Goal: Information Seeking & Learning: Learn about a topic

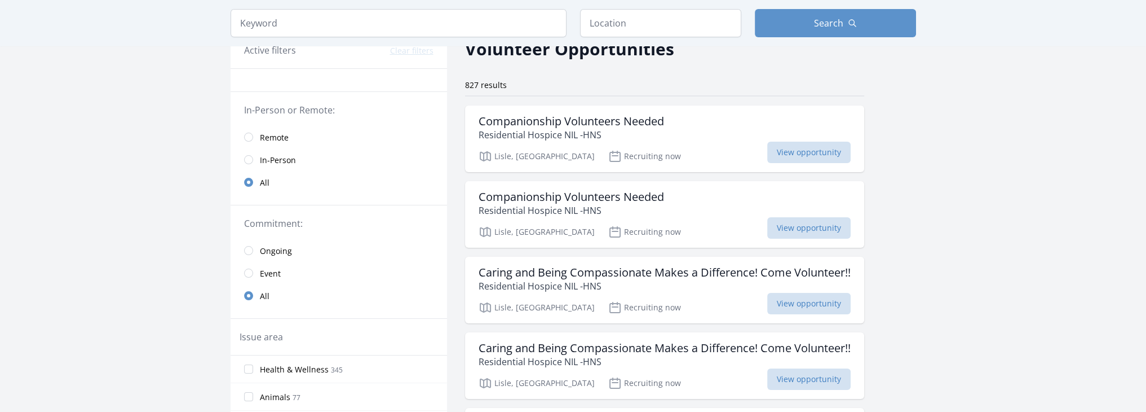
scroll to position [56, 0]
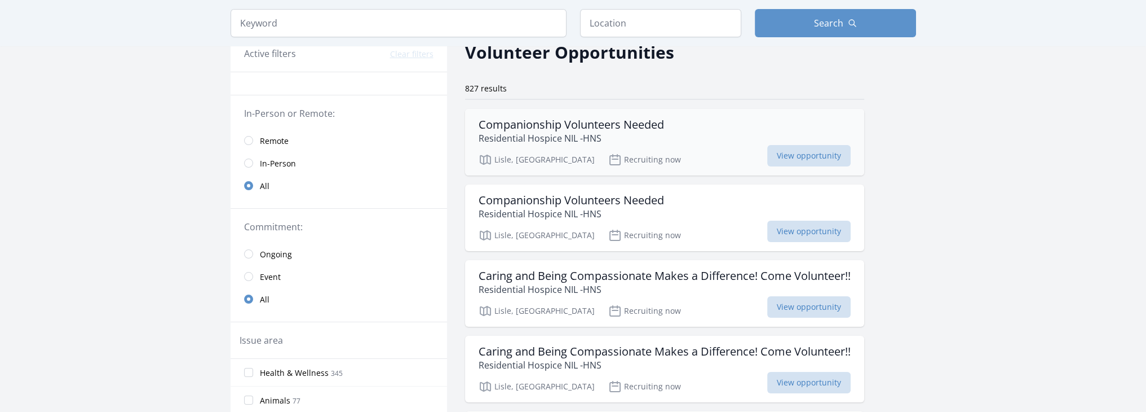
click at [717, 148] on div "Companionship Volunteers Needed Residential Hospice NIL -HNS Lisle, [GEOGRAPHIC…" at bounding box center [664, 142] width 399 height 67
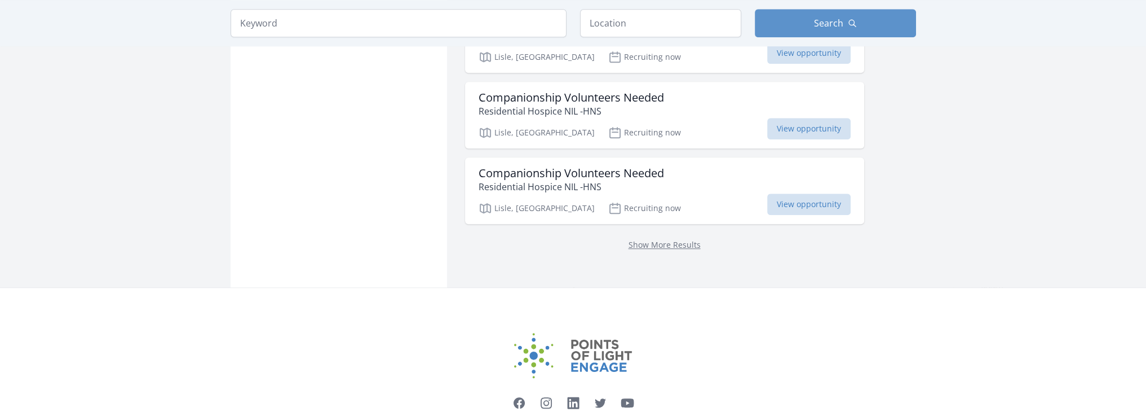
scroll to position [1466, 0]
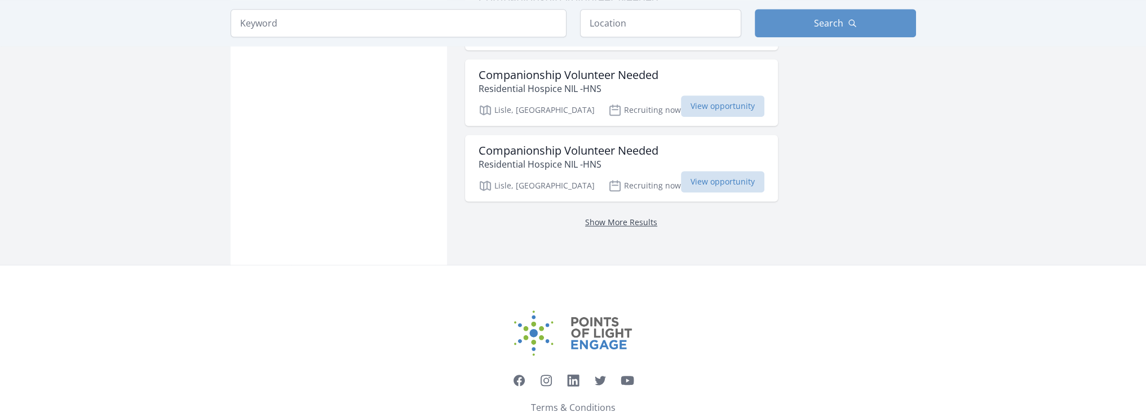
click at [599, 217] on link "Show More Results" at bounding box center [621, 222] width 72 height 11
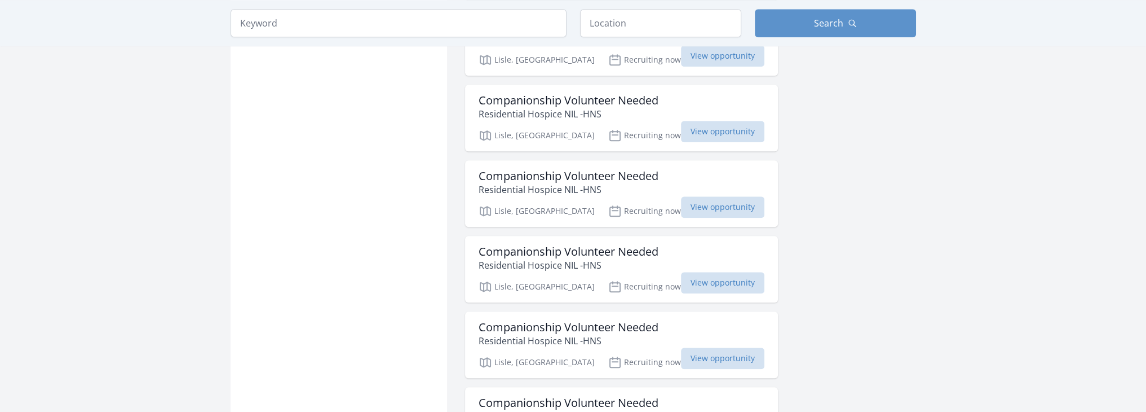
scroll to position [1748, 0]
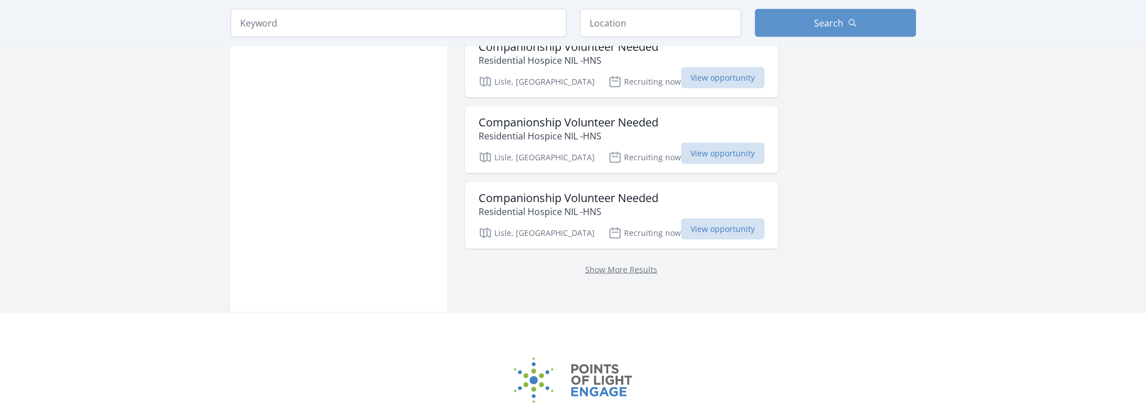
scroll to position [3015, 0]
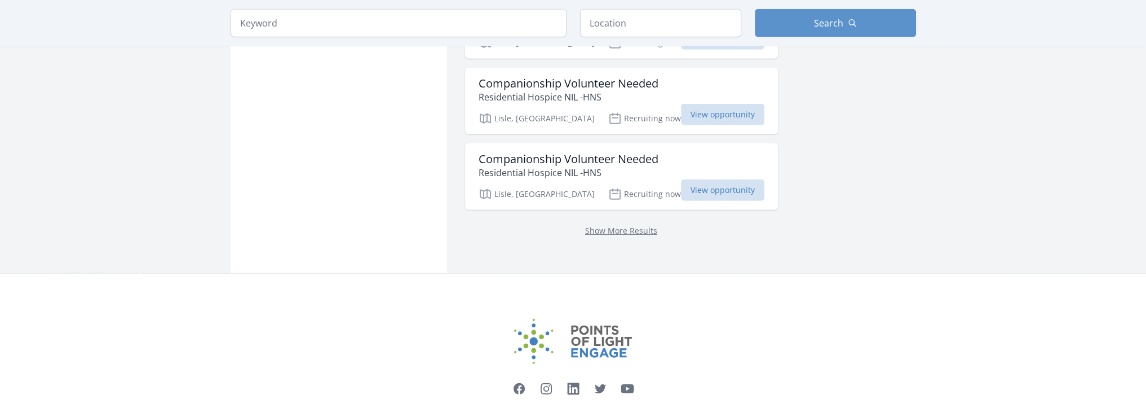
scroll to position [4522, 0]
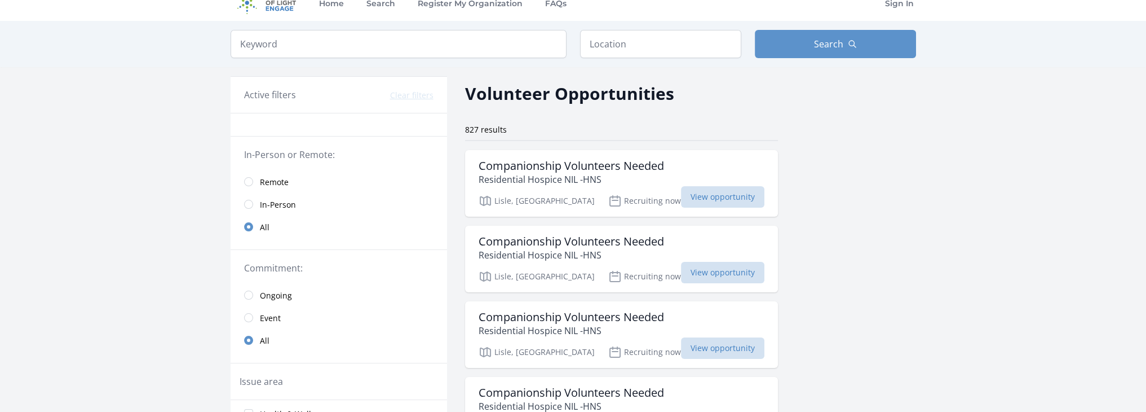
scroll to position [0, 0]
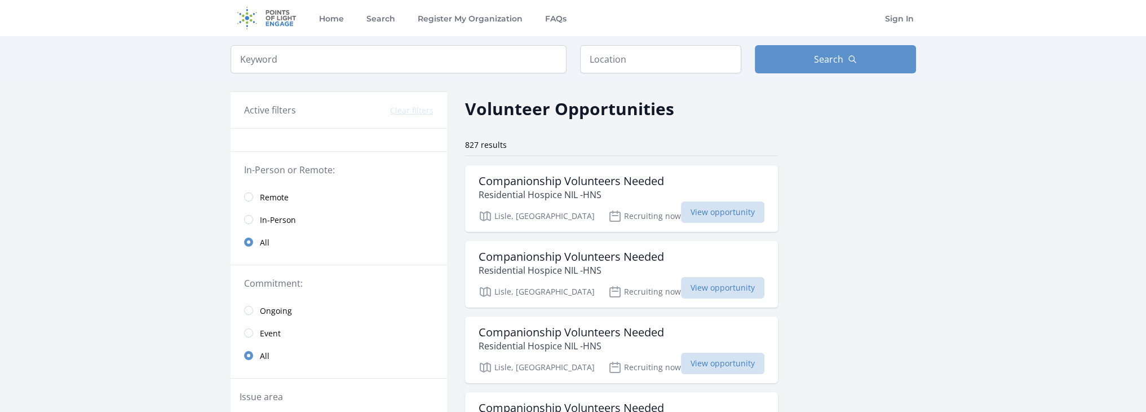
click at [261, 192] on span "Remote" at bounding box center [274, 197] width 29 height 11
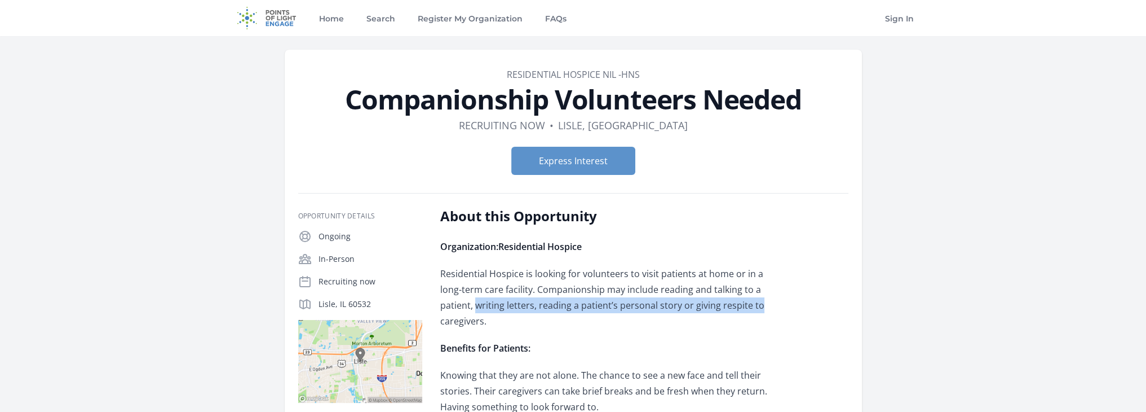
drag, startPoint x: 476, startPoint y: 306, endPoint x: 762, endPoint y: 305, distance: 285.9
click at [762, 305] on p "Residential Hospice is looking for volunteers to visit patients at home or in a…" at bounding box center [605, 297] width 330 height 63
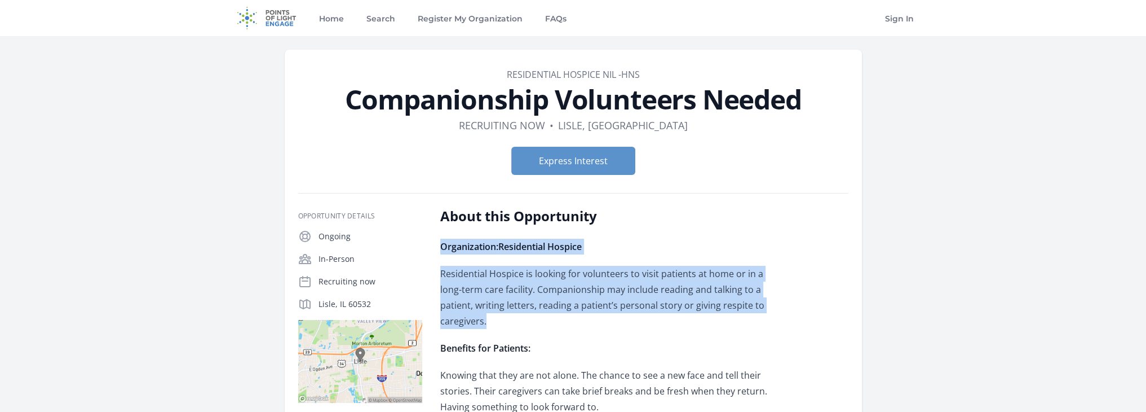
drag, startPoint x: 491, startPoint y: 321, endPoint x: 442, endPoint y: 250, distance: 86.3
click at [442, 250] on div "Organization: Residential Hospice Residential Hospice is looking for volunteers…" at bounding box center [605, 370] width 330 height 262
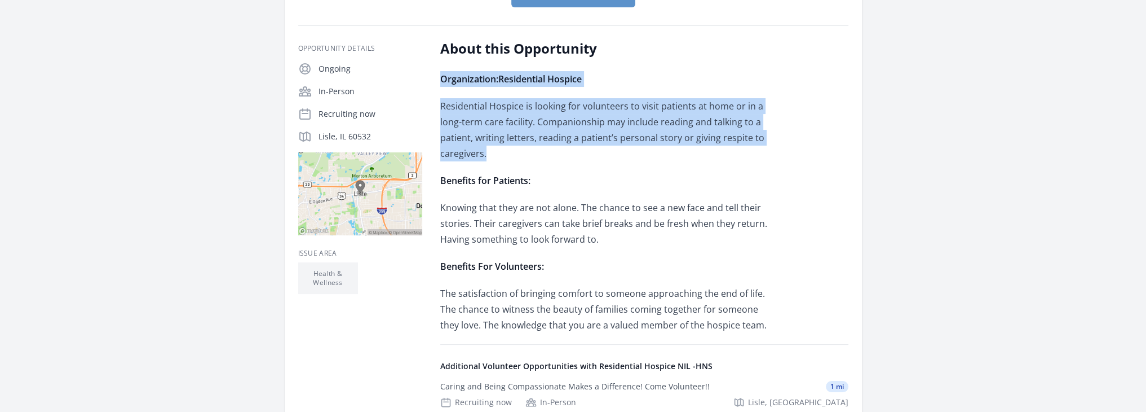
scroll to position [169, 0]
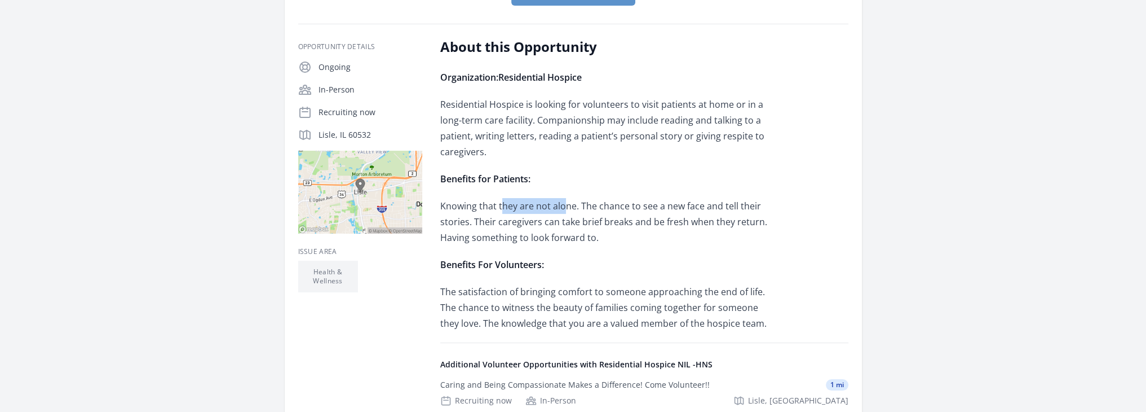
drag, startPoint x: 500, startPoint y: 205, endPoint x: 569, endPoint y: 208, distance: 69.4
click at [567, 208] on span "Knowing that they are not alone. The chance to see a new face and tell their st…" at bounding box center [603, 222] width 327 height 44
drag, startPoint x: 576, startPoint y: 208, endPoint x: 774, endPoint y: 213, distance: 197.4
click at [770, 213] on p "Knowing that they are not alone. The chance to see a new face and tell their st…" at bounding box center [605, 221] width 330 height 47
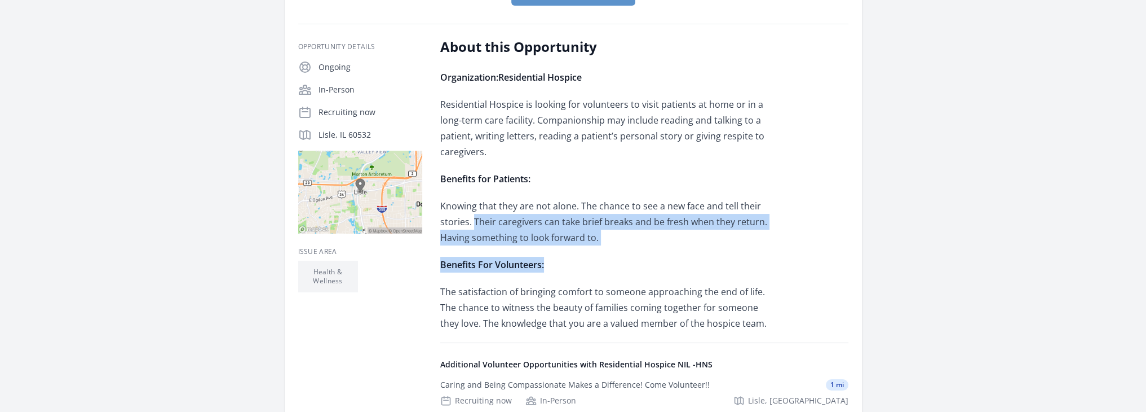
drag, startPoint x: 473, startPoint y: 222, endPoint x: 729, endPoint y: 251, distance: 257.6
click at [729, 251] on div "Organization: Residential Hospice Residential Hospice is looking for volunteers…" at bounding box center [605, 200] width 330 height 262
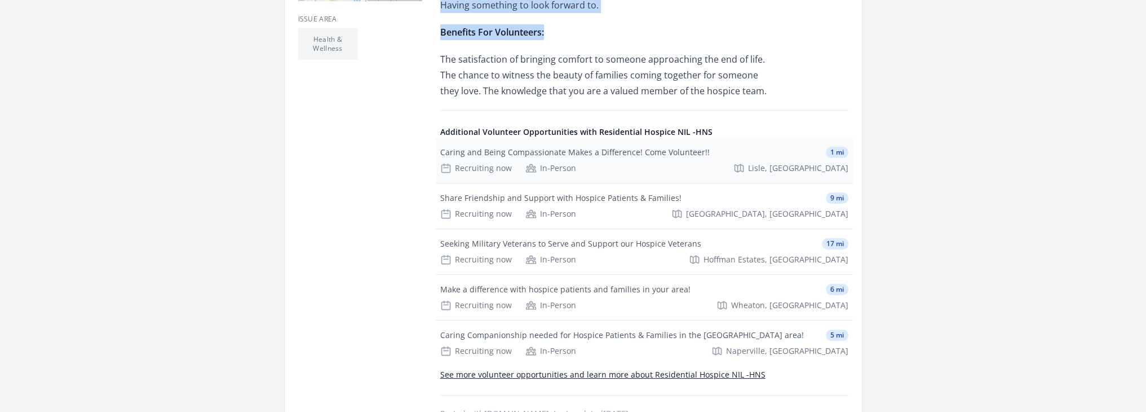
scroll to position [451, 0]
